Goal: Task Accomplishment & Management: Manage account settings

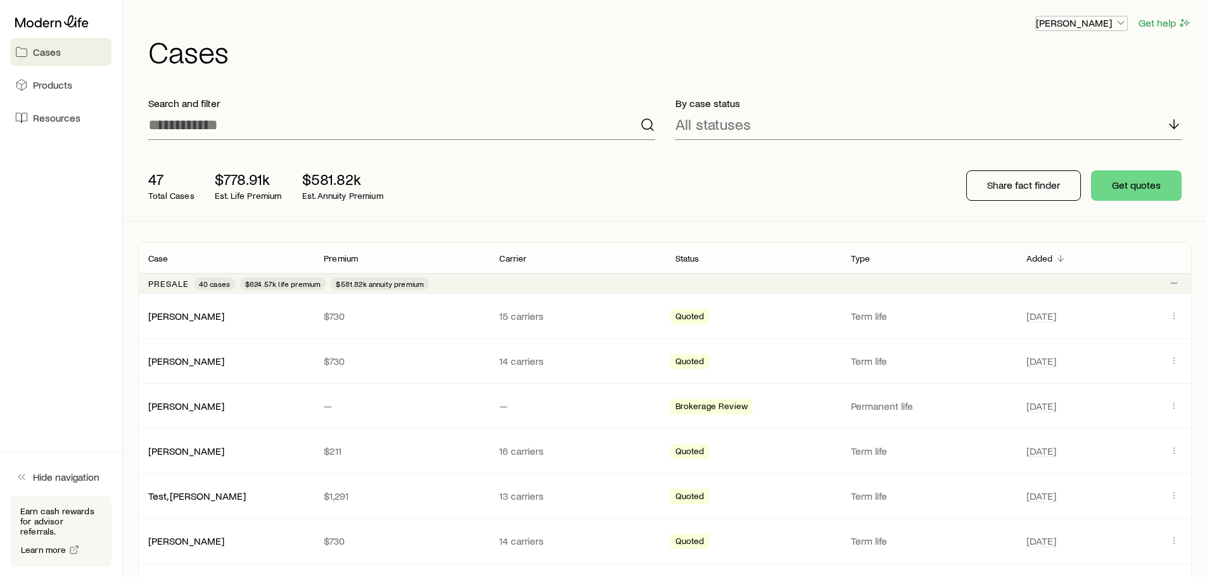
click at [1112, 24] on p "Frank Peterson" at bounding box center [1081, 22] width 91 height 13
click at [1044, 155] on button "Sign out" at bounding box center [1052, 152] width 142 height 23
click at [1140, 178] on button "Get quotes" at bounding box center [1136, 185] width 91 height 30
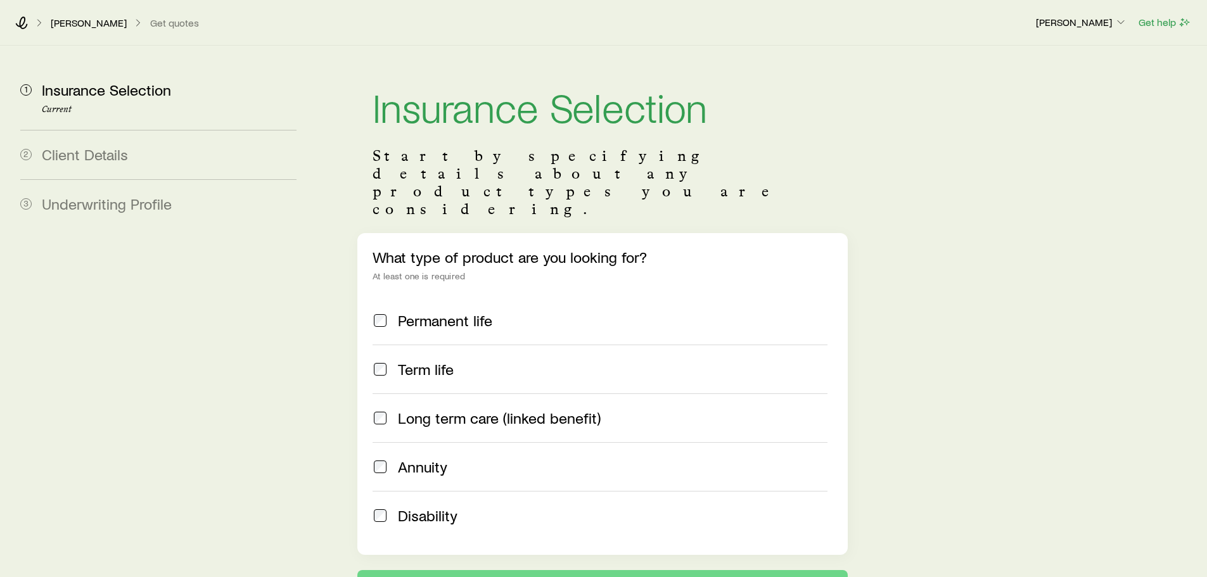
click at [124, 209] on span "Underwriting Profile" at bounding box center [107, 203] width 130 height 18
click at [79, 20] on p "[PERSON_NAME]" at bounding box center [89, 22] width 76 height 13
click at [29, 23] on div "Frank Peterson Get quotes" at bounding box center [520, 22] width 1010 height 13
click at [13, 22] on div "Frank Peterson Get quotes Frank Peterson Get help" at bounding box center [603, 23] width 1207 height 46
click at [18, 15] on div "Frank Peterson Get quotes Frank Peterson Get help" at bounding box center [603, 23] width 1207 height 46
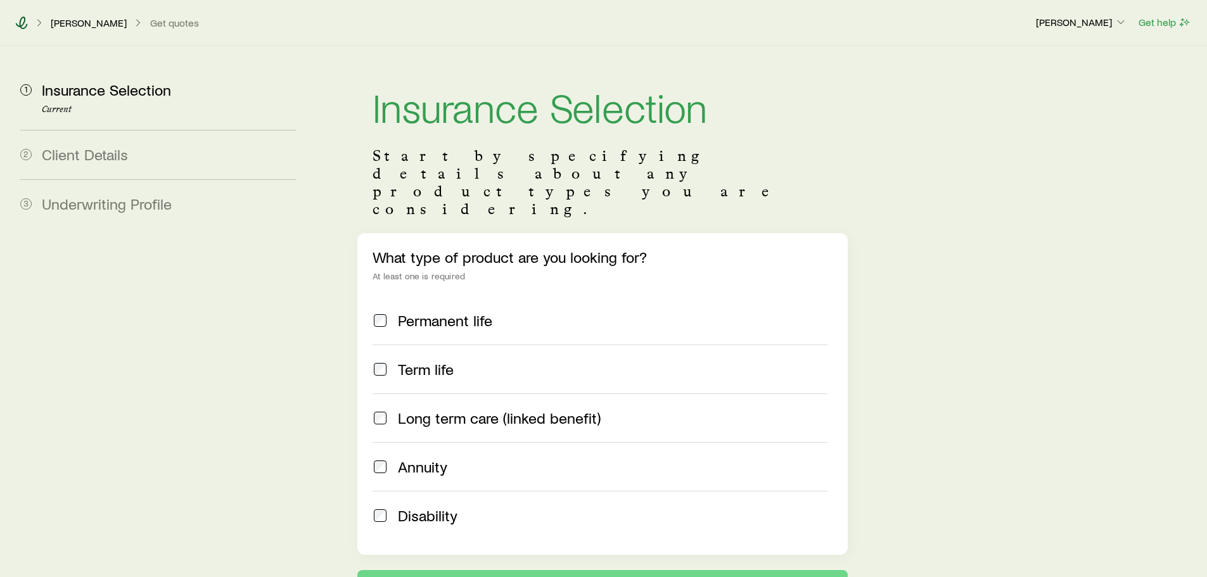
click at [21, 20] on icon at bounding box center [22, 22] width 12 height 13
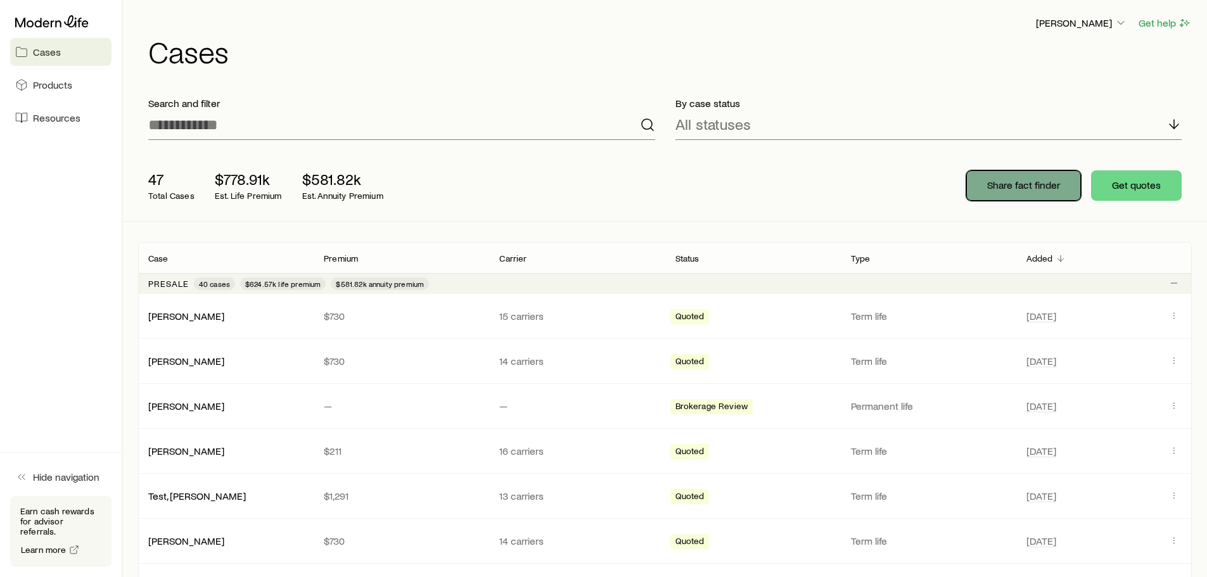
click at [1012, 184] on p "Share fact finder" at bounding box center [1023, 185] width 73 height 13
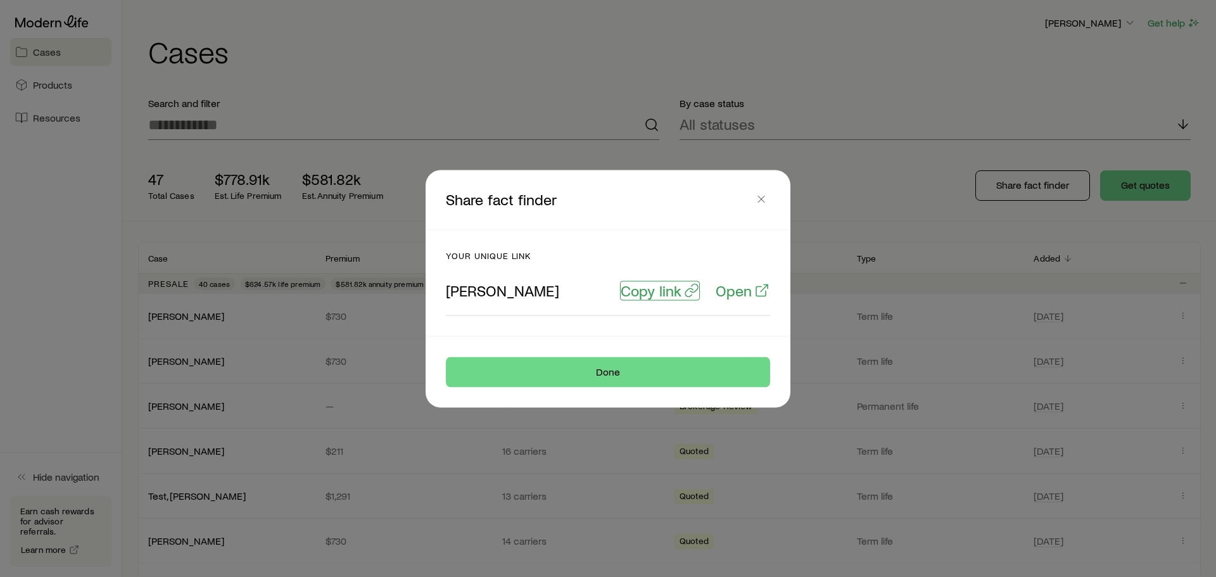
click at [647, 294] on p "Copy link" at bounding box center [651, 290] width 61 height 18
click at [742, 291] on p "Open" at bounding box center [734, 290] width 36 height 18
click at [763, 201] on icon "button" at bounding box center [761, 199] width 13 height 13
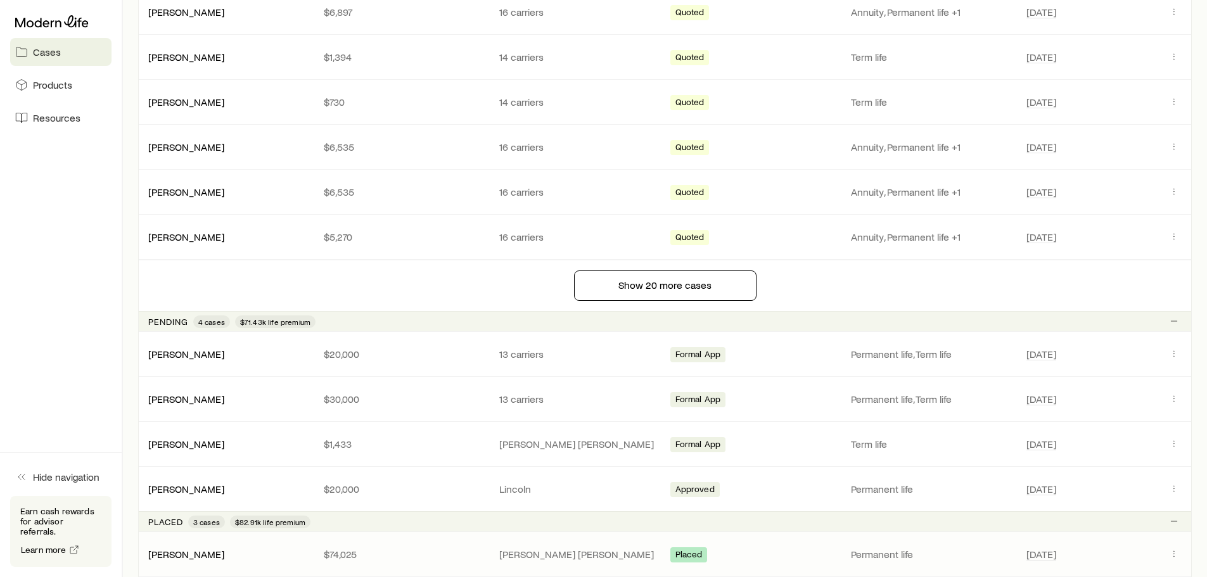
scroll to position [1014, 0]
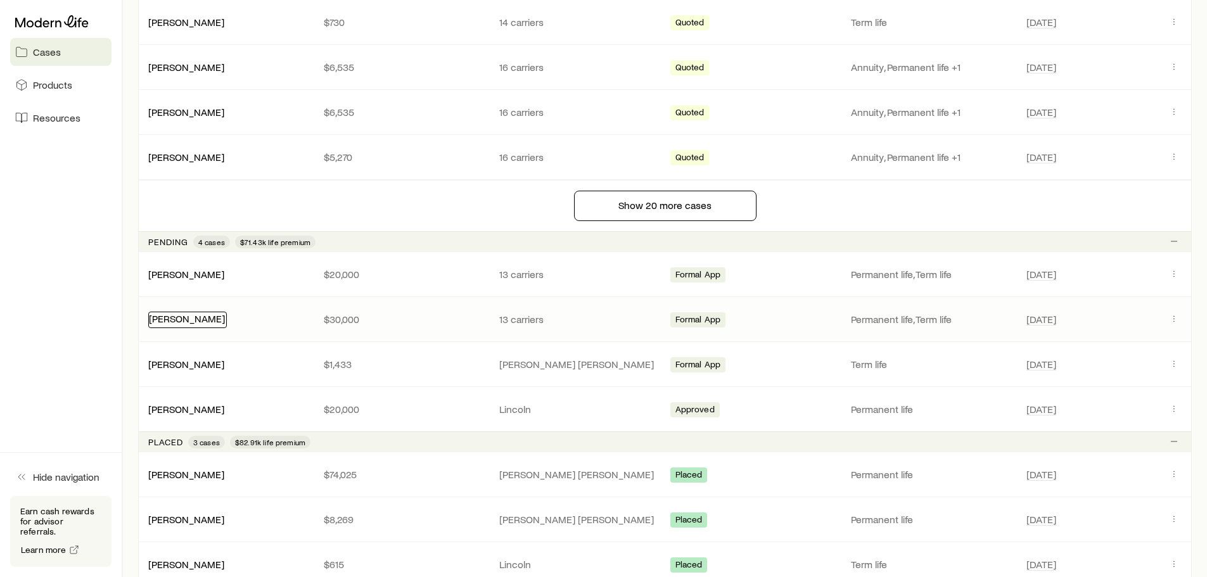
click at [189, 317] on link "Bradman, Don" at bounding box center [187, 318] width 76 height 12
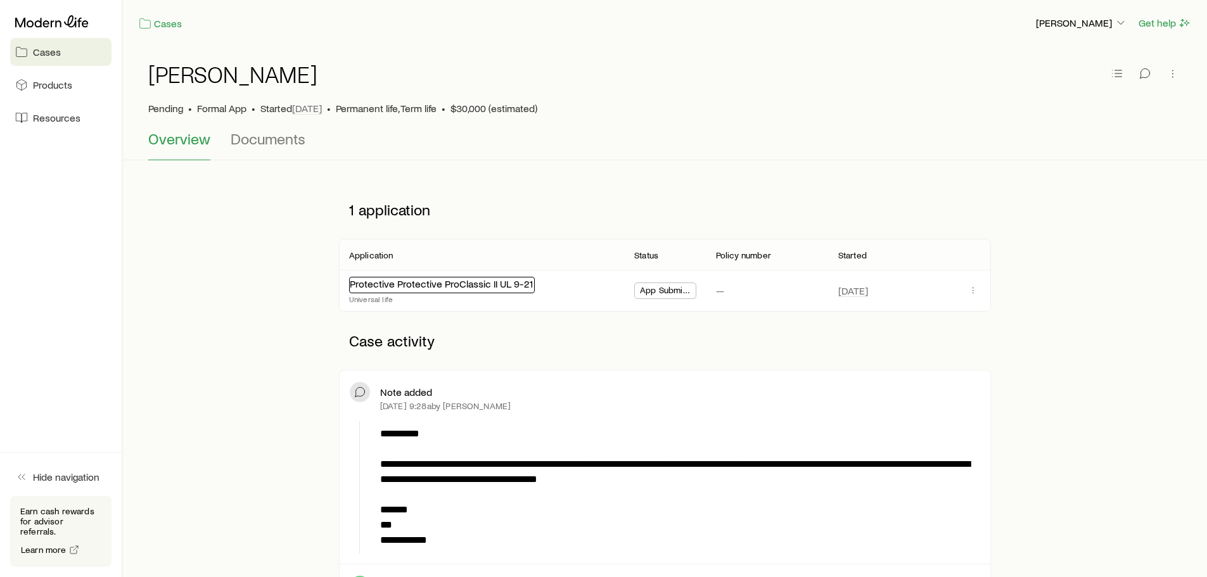
click at [385, 282] on link "Protective Protective ProClassic II UL 9-21" at bounding box center [441, 283] width 183 height 12
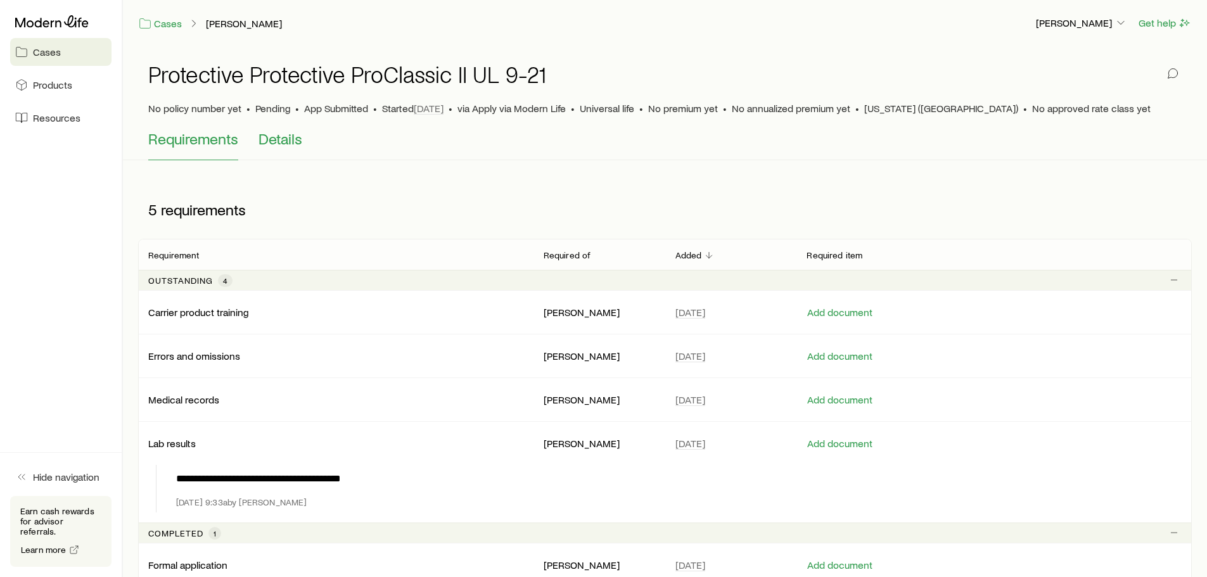
drag, startPoint x: 279, startPoint y: 134, endPoint x: 286, endPoint y: 134, distance: 7.0
click at [281, 134] on span "Details" at bounding box center [280, 139] width 44 height 18
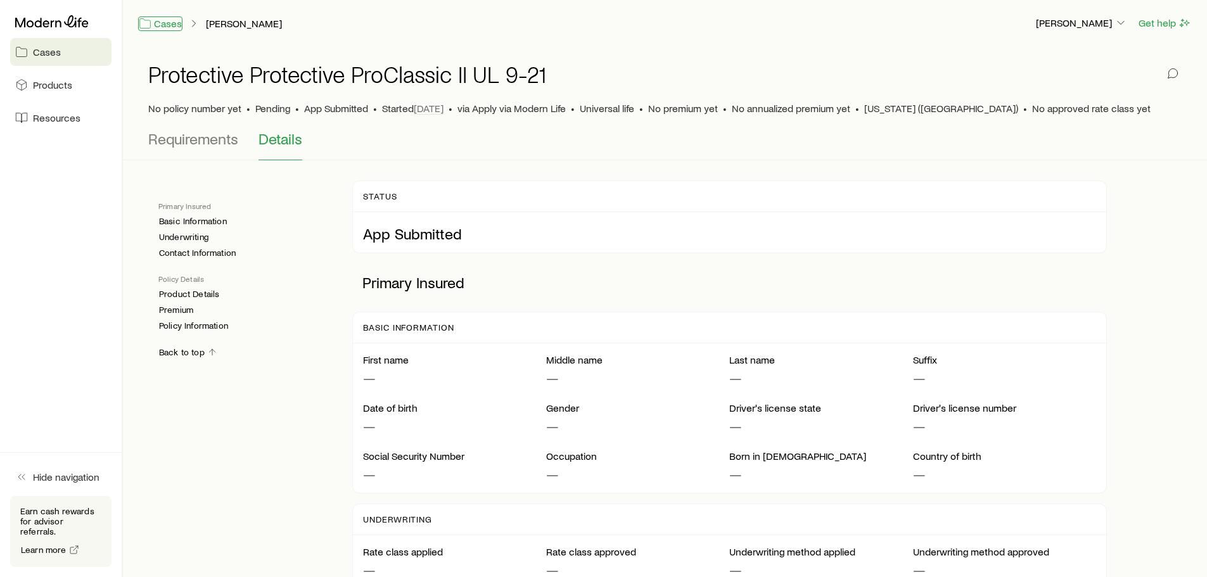
click at [172, 23] on link "Cases" at bounding box center [160, 23] width 44 height 15
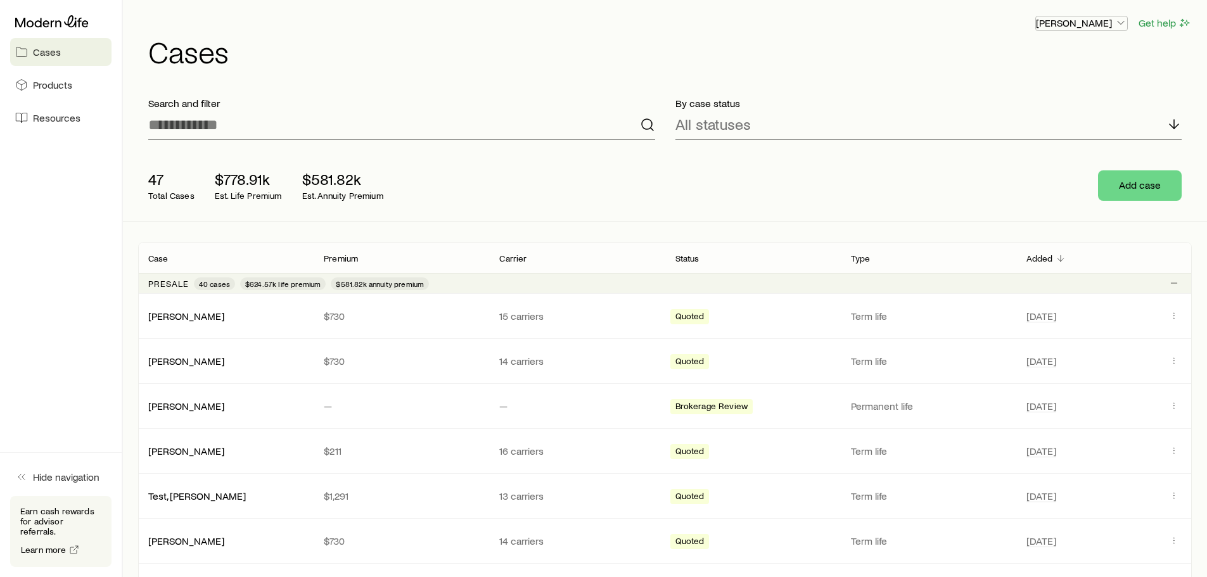
click at [1108, 24] on p "[PERSON_NAME]" at bounding box center [1081, 22] width 91 height 13
click at [1088, 51] on link "Licenses and contracts" at bounding box center [1052, 57] width 142 height 23
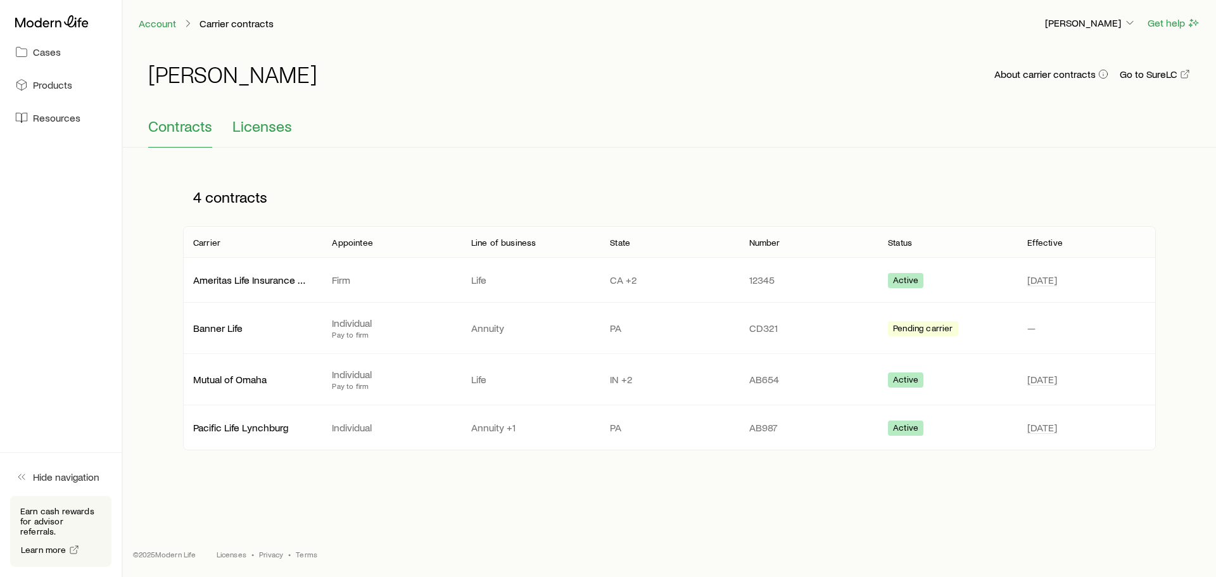
click at [257, 122] on span "Licenses" at bounding box center [262, 126] width 60 height 18
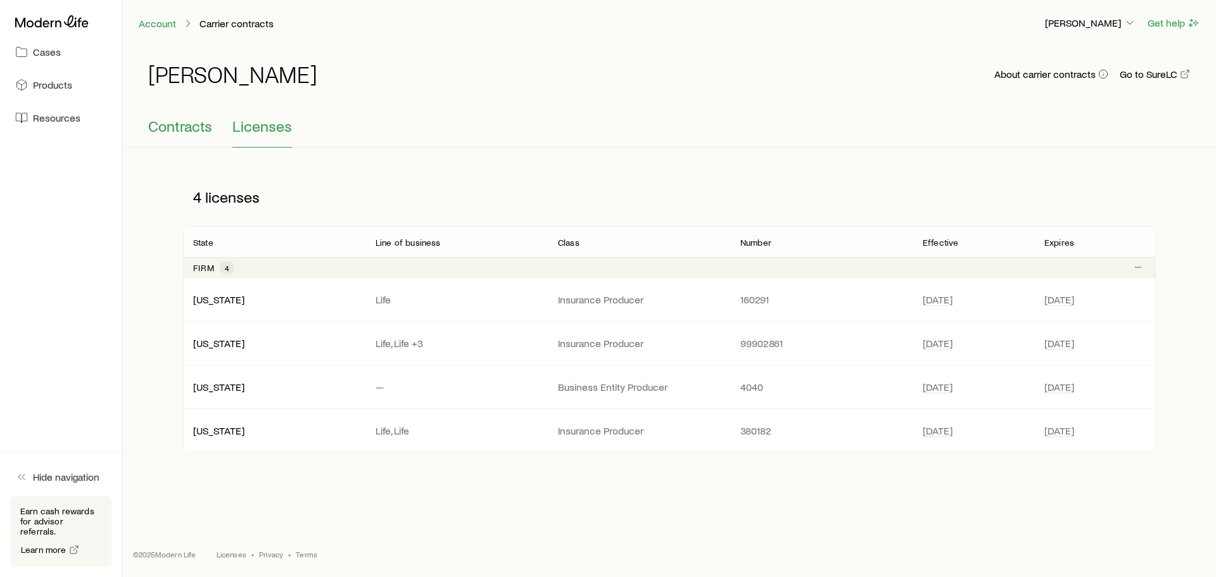
click at [178, 131] on span "Contracts" at bounding box center [180, 126] width 64 height 18
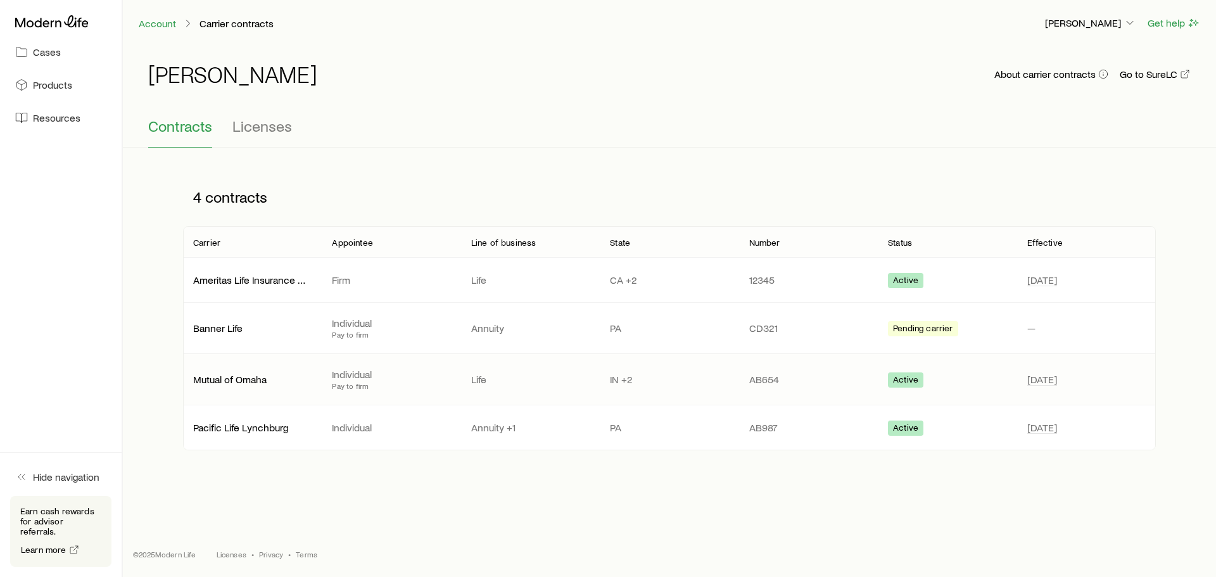
click at [246, 381] on p "Mutual of Omaha" at bounding box center [252, 379] width 118 height 13
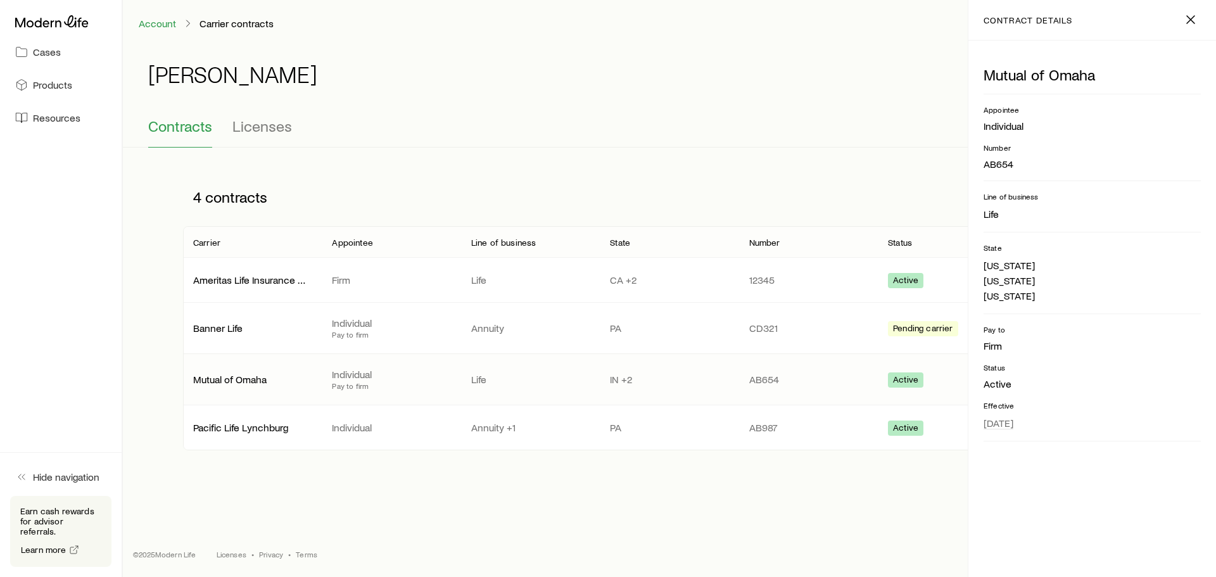
click at [44, 28] on div at bounding box center [60, 21] width 101 height 23
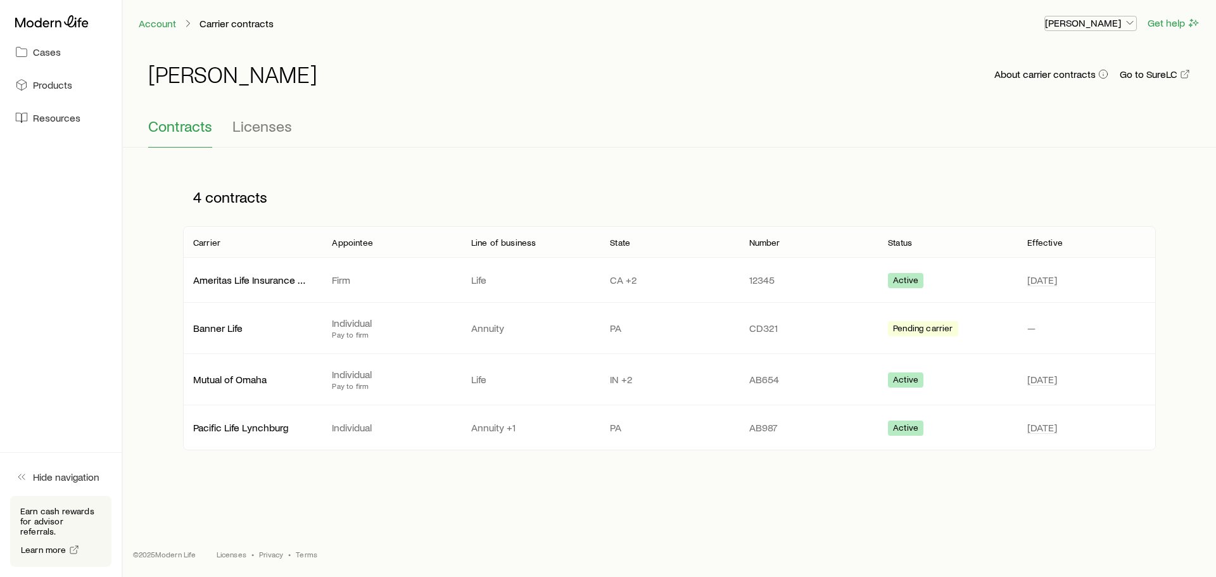
click at [1085, 23] on p "[PERSON_NAME]" at bounding box center [1090, 22] width 91 height 13
click at [1079, 18] on p "[PERSON_NAME]" at bounding box center [1090, 22] width 91 height 13
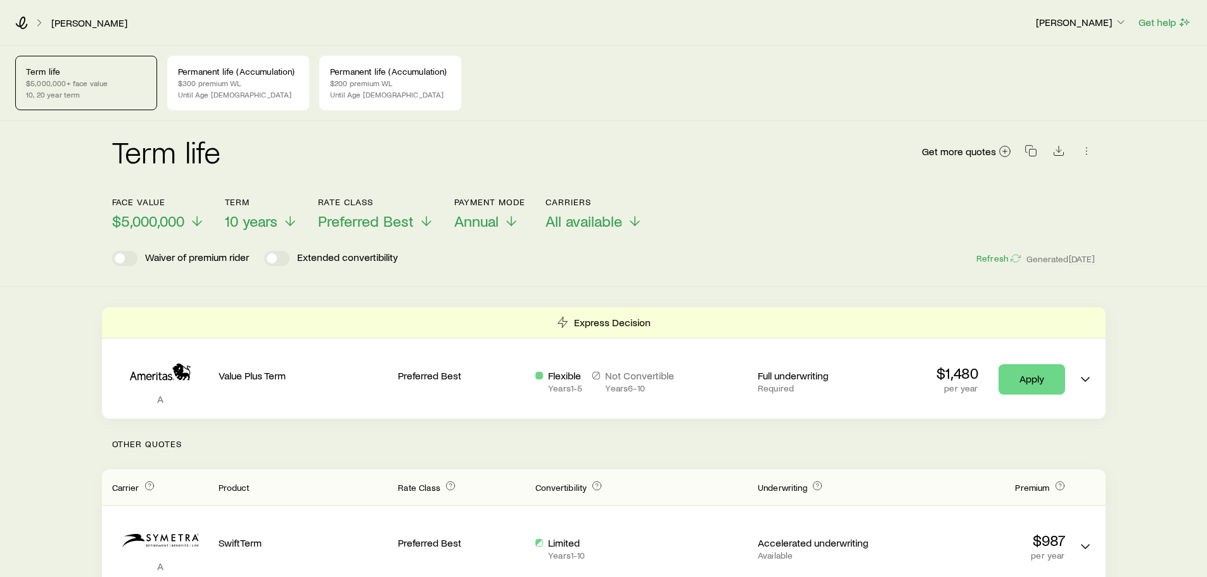
drag, startPoint x: 95, startPoint y: 165, endPoint x: 79, endPoint y: 163, distance: 16.0
click at [95, 165] on div "Term life Get more quotes Face value $5,000,000 Term 10 years Rate Class Prefer…" at bounding box center [603, 204] width 1207 height 166
click at [390, 226] on span "Preferred Best" at bounding box center [366, 221] width 96 height 18
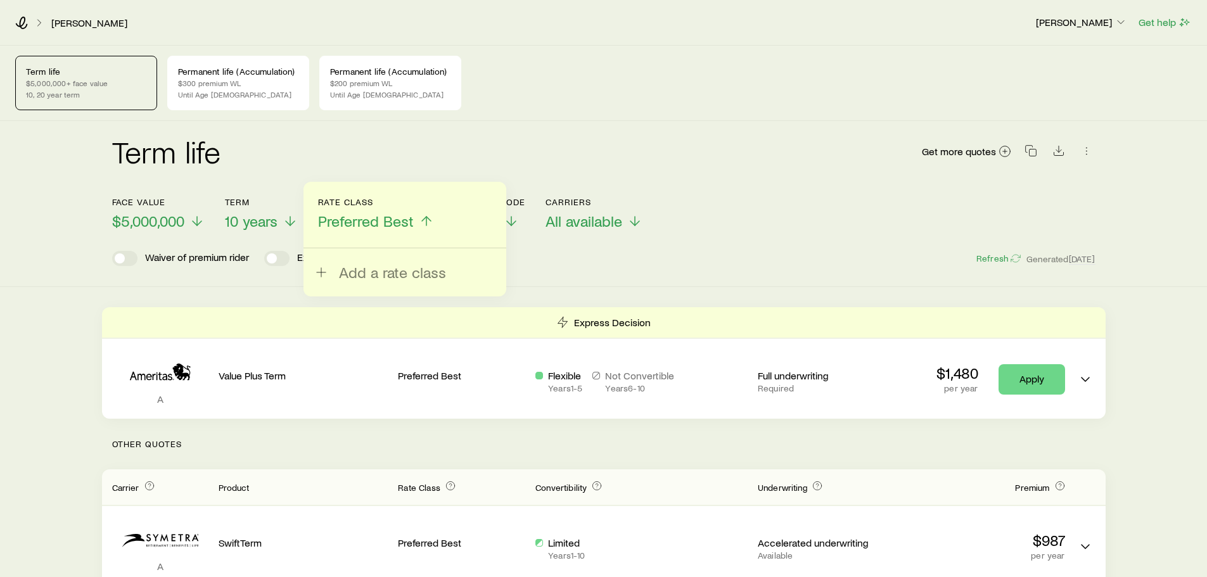
click at [381, 220] on span "Preferred Best" at bounding box center [366, 221] width 96 height 18
